Goal: Check status

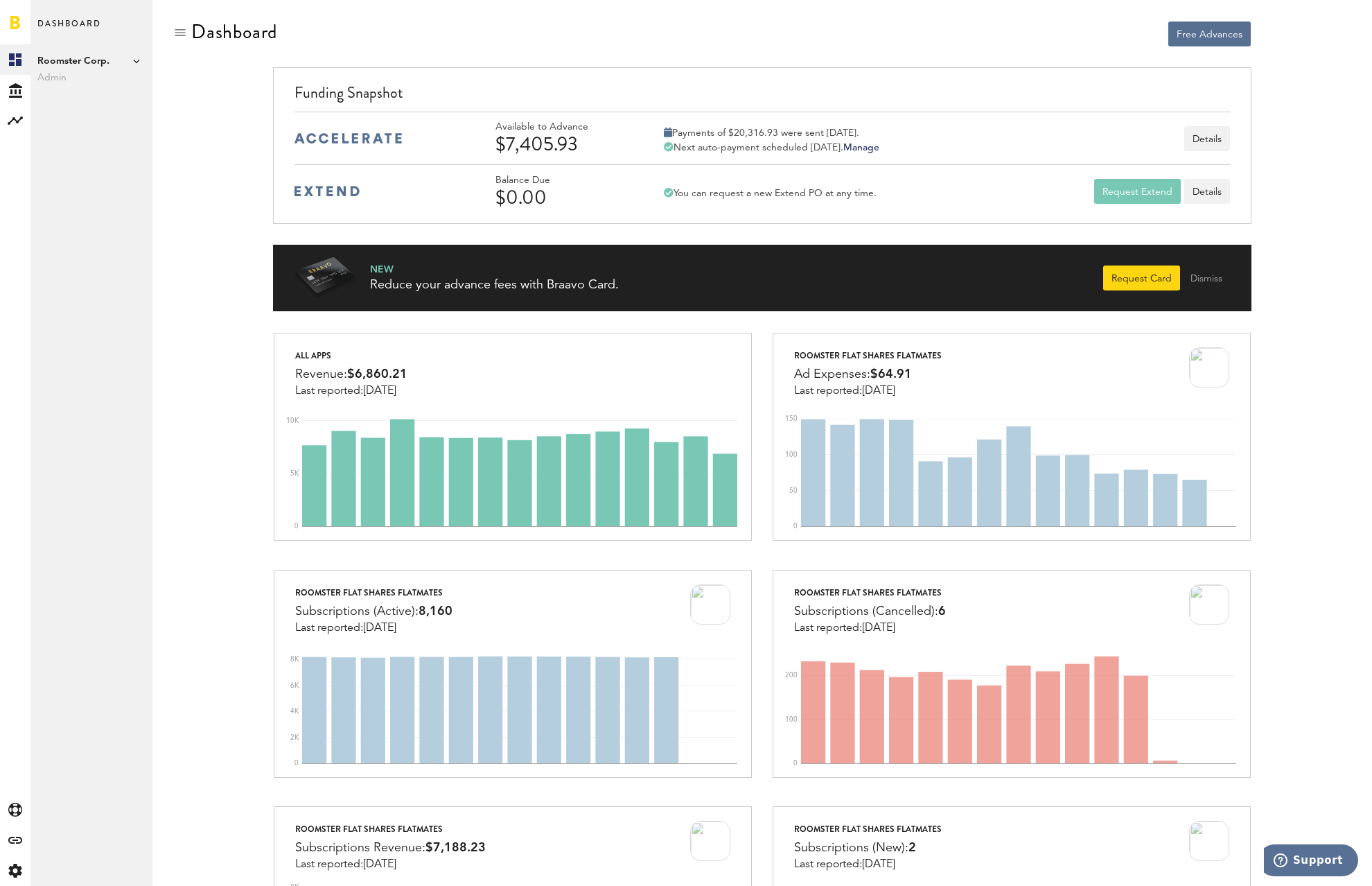
drag, startPoint x: 555, startPoint y: 144, endPoint x: 540, endPoint y: 154, distance: 18.0
click at [505, 142] on div "$7,405.93" at bounding box center [561, 144] width 132 height 22
